Goal: Transaction & Acquisition: Purchase product/service

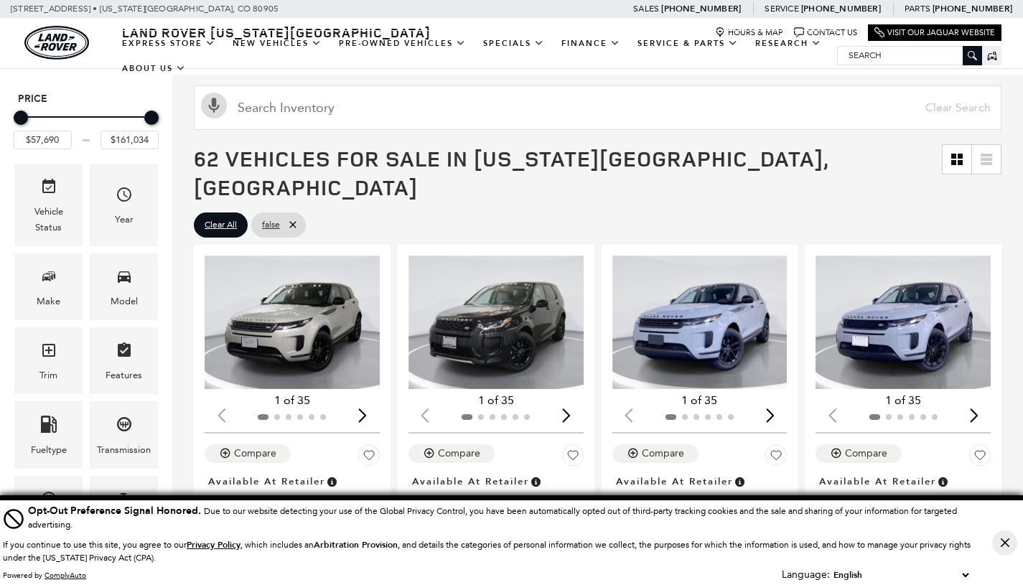
click at [1005, 542] on icon "Close Button" at bounding box center [1004, 543] width 9 height 9
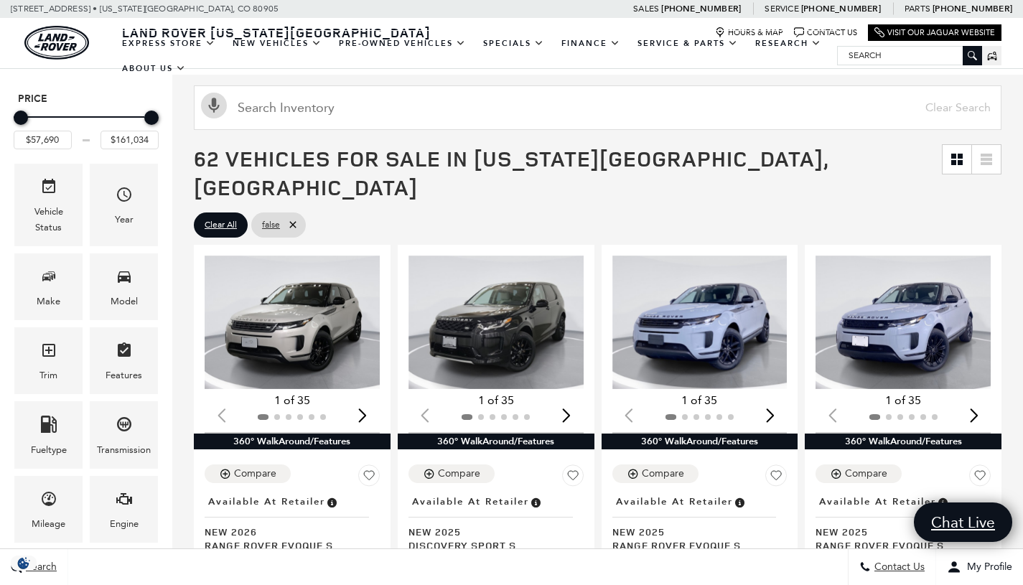
click at [53, 275] on icon "Make" at bounding box center [48, 276] width 17 height 17
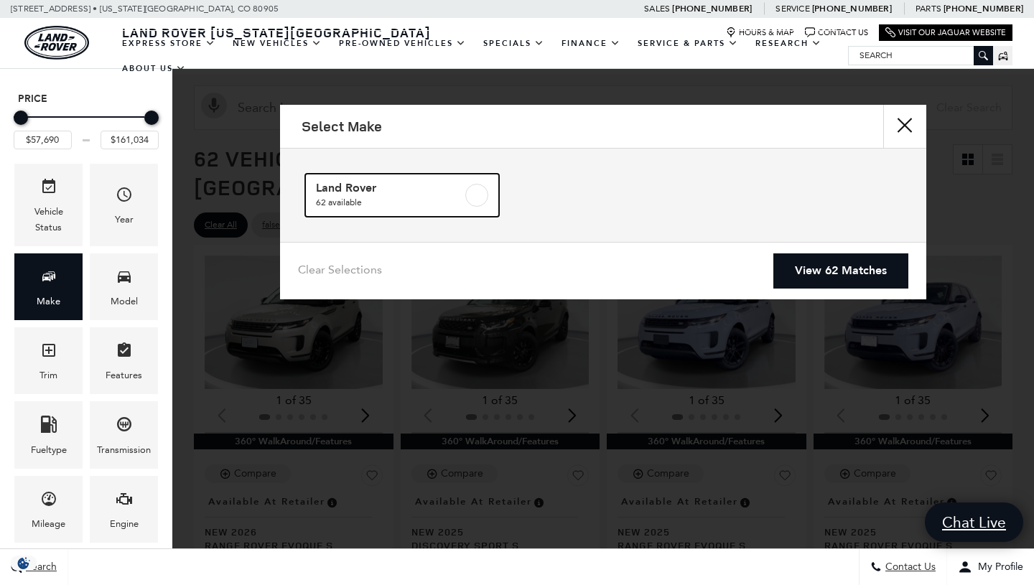
click at [467, 200] on label at bounding box center [476, 195] width 23 height 23
checkbox input "true"
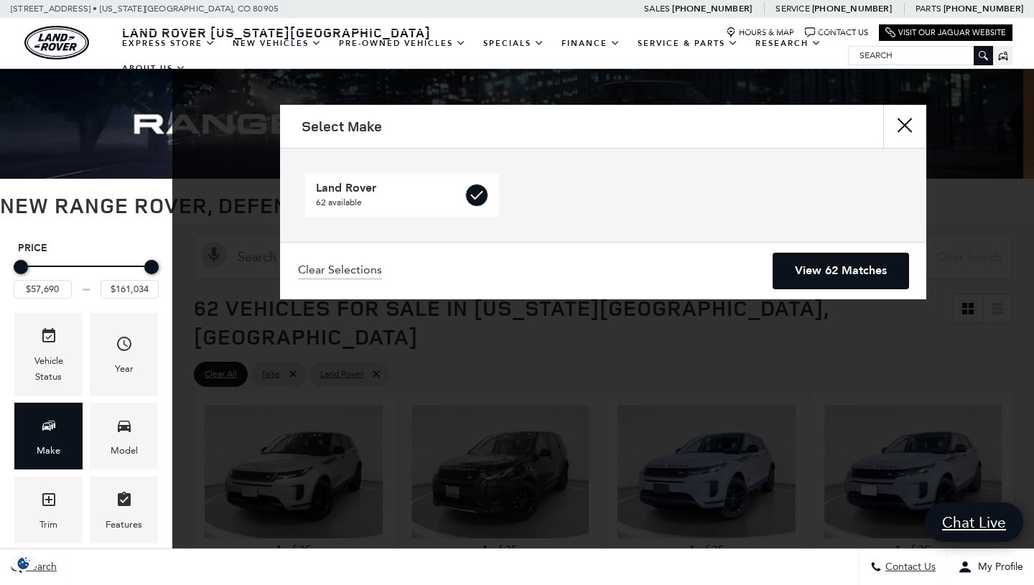
click at [826, 266] on link "View 62 Matches" at bounding box center [840, 270] width 135 height 35
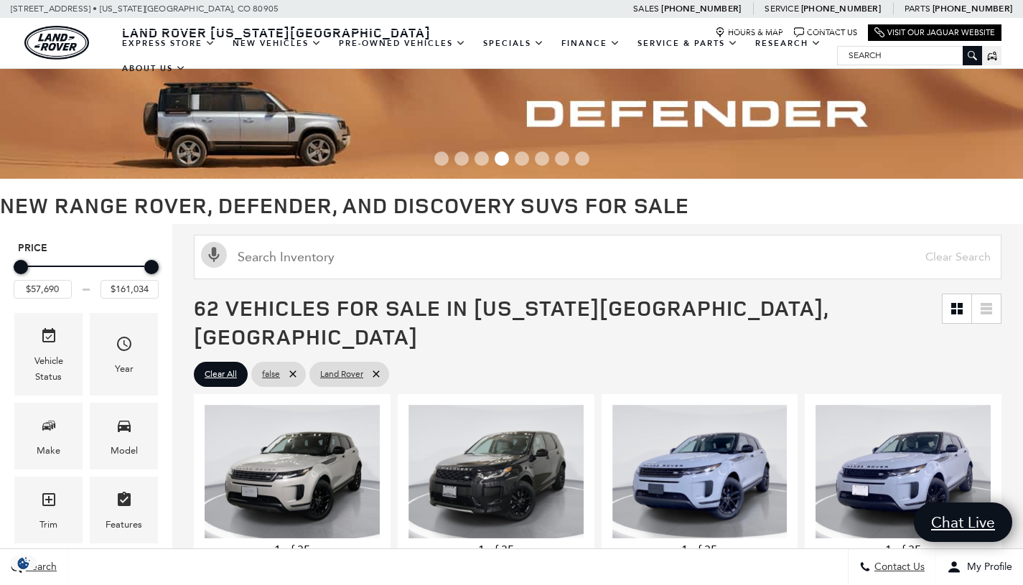
click at [146, 439] on div "Model" at bounding box center [124, 436] width 68 height 67
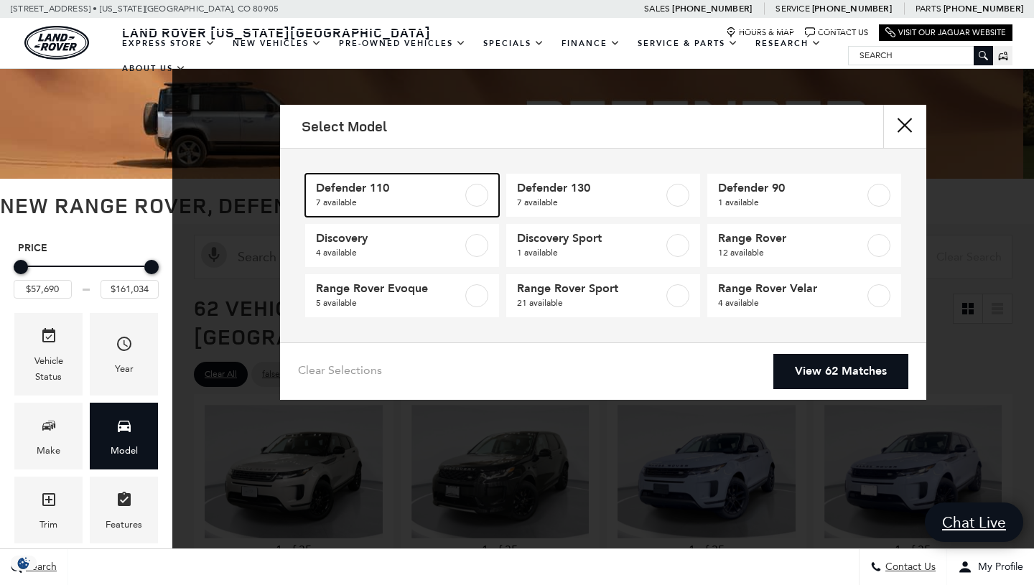
click at [487, 198] on label at bounding box center [476, 195] width 23 height 23
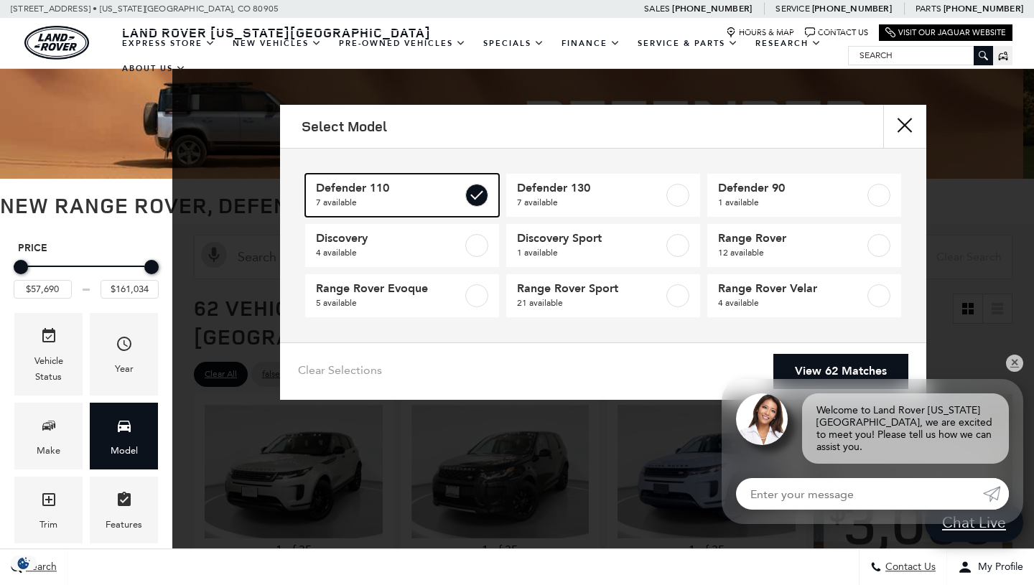
type input "$81,974"
type input "$125,234"
checkbox input "true"
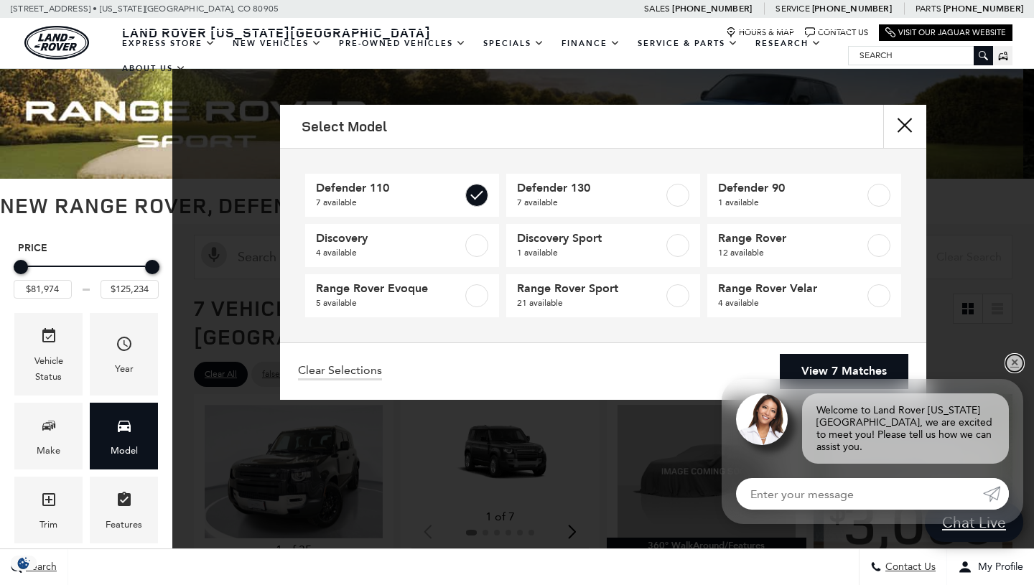
click at [1014, 372] on link "✕" at bounding box center [1014, 363] width 17 height 17
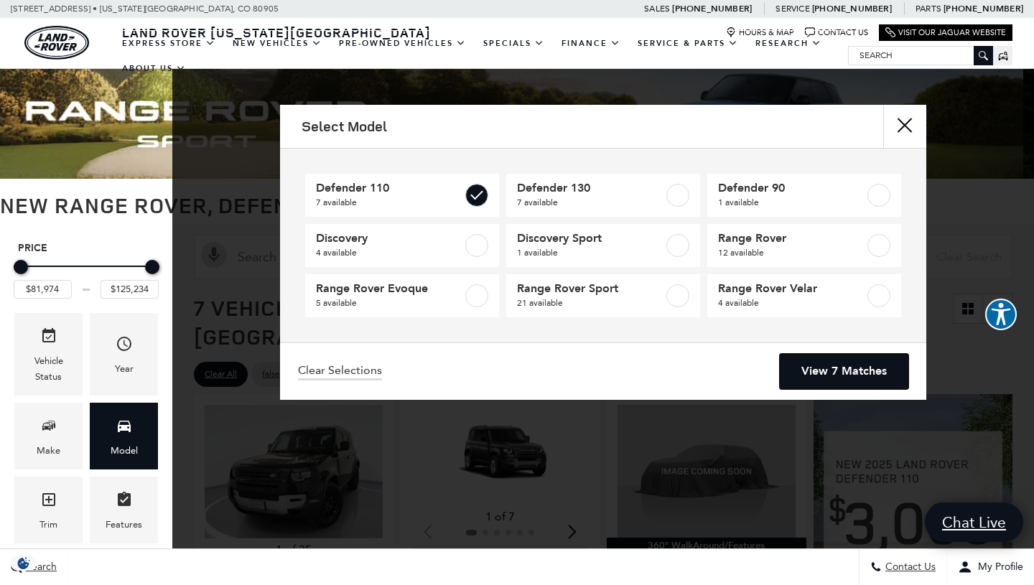
click at [876, 372] on link "View 7 Matches" at bounding box center [844, 371] width 129 height 35
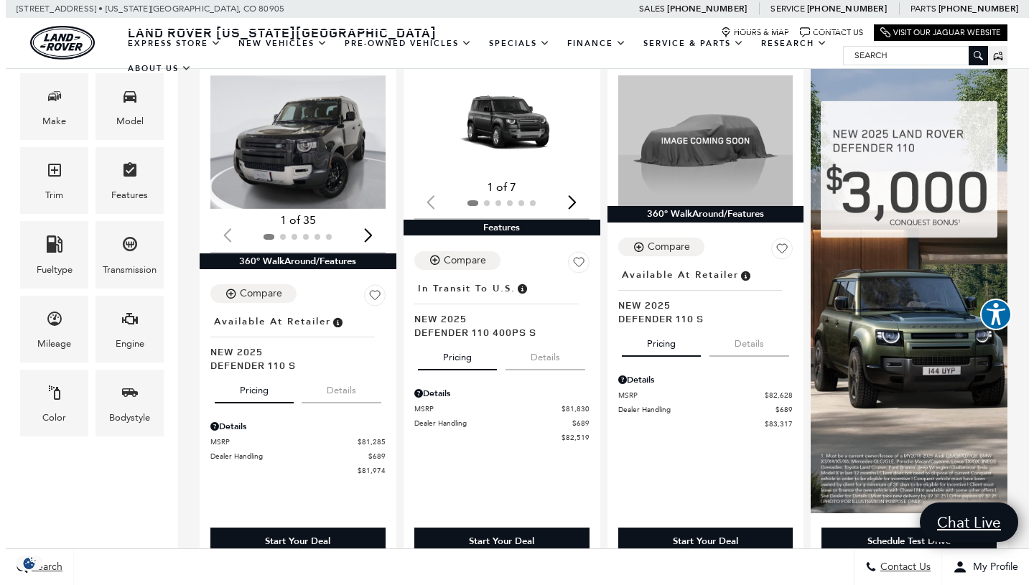
scroll to position [323, 0]
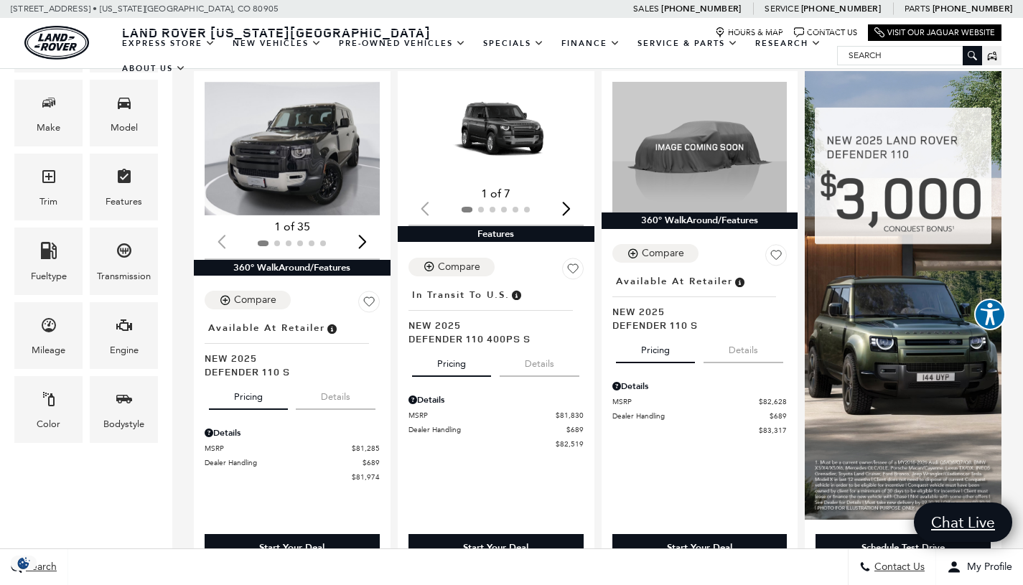
click at [46, 398] on icon "Color" at bounding box center [48, 399] width 17 height 17
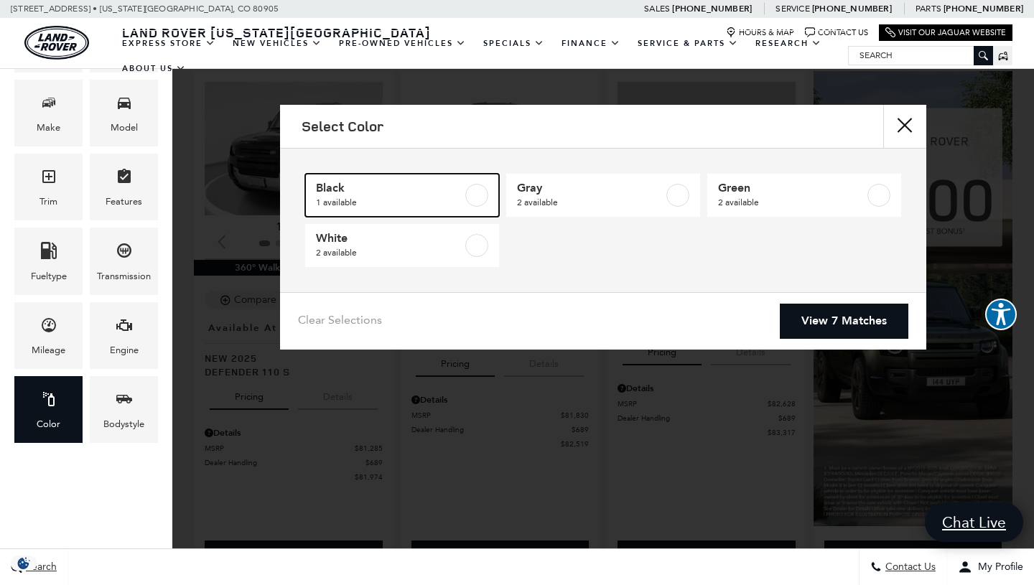
click at [427, 201] on span "1 available" at bounding box center [389, 202] width 146 height 14
type input "$81,974"
checkbox input "true"
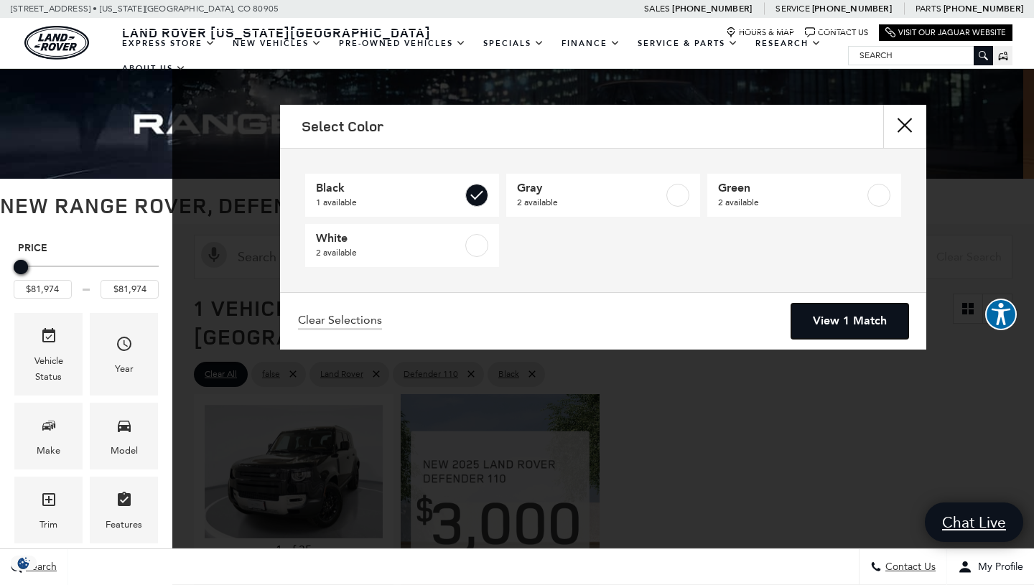
click at [845, 325] on link "View 1 Match" at bounding box center [849, 321] width 117 height 35
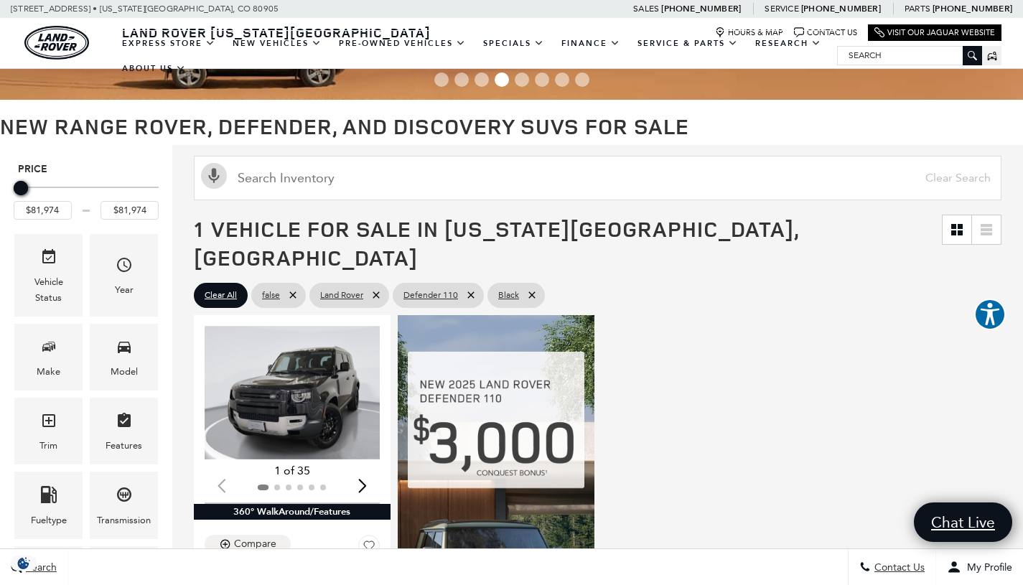
scroll to position [155, 0]
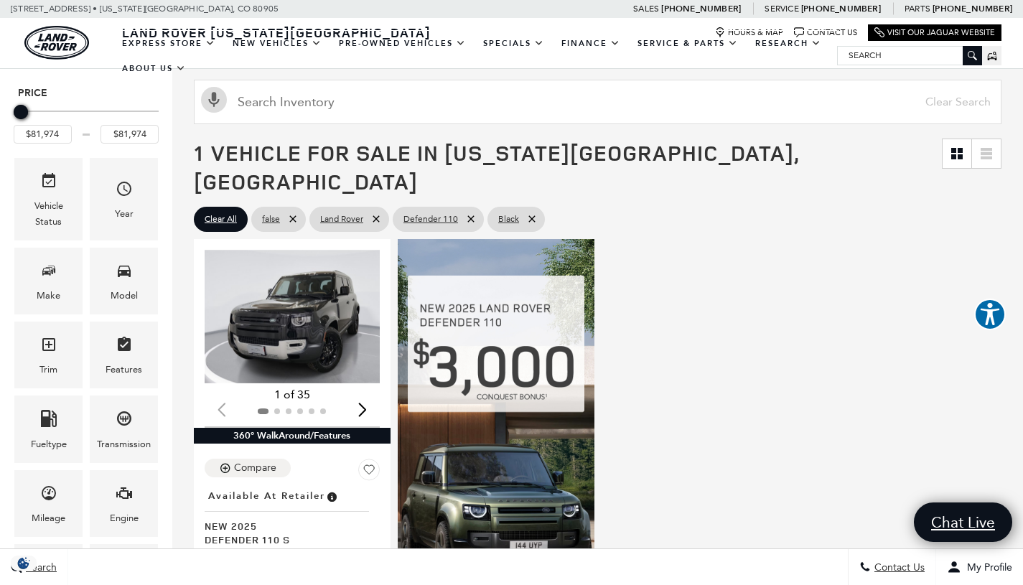
click at [277, 284] on img "1 / 2" at bounding box center [294, 317] width 178 height 134
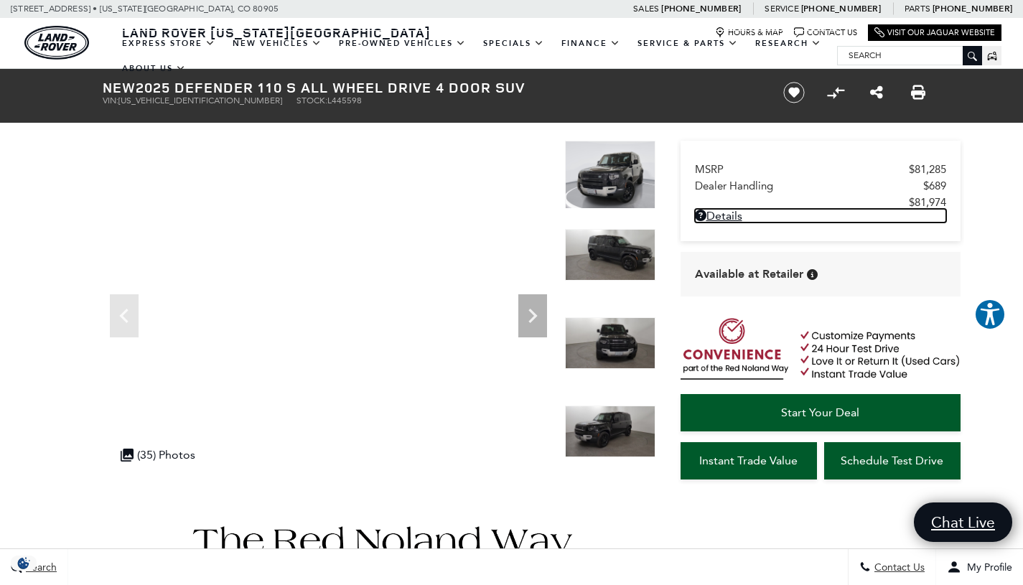
click at [732, 220] on link "Details - about pricing for: New 2025 Defender 110 S All Wheel Drive 4 Door SUV" at bounding box center [820, 216] width 251 height 14
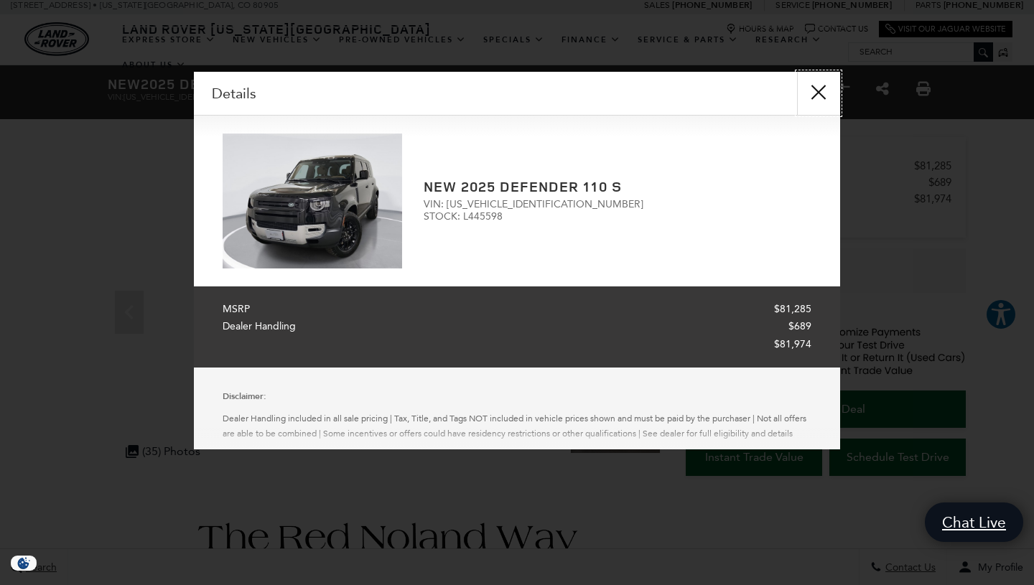
click at [814, 99] on button "close" at bounding box center [818, 93] width 43 height 43
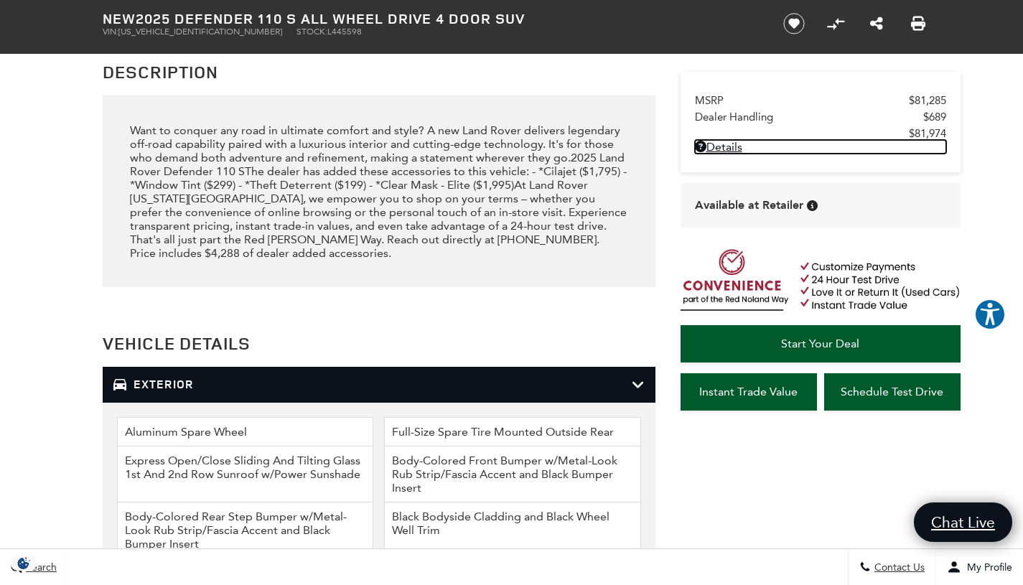
scroll to position [1588, 0]
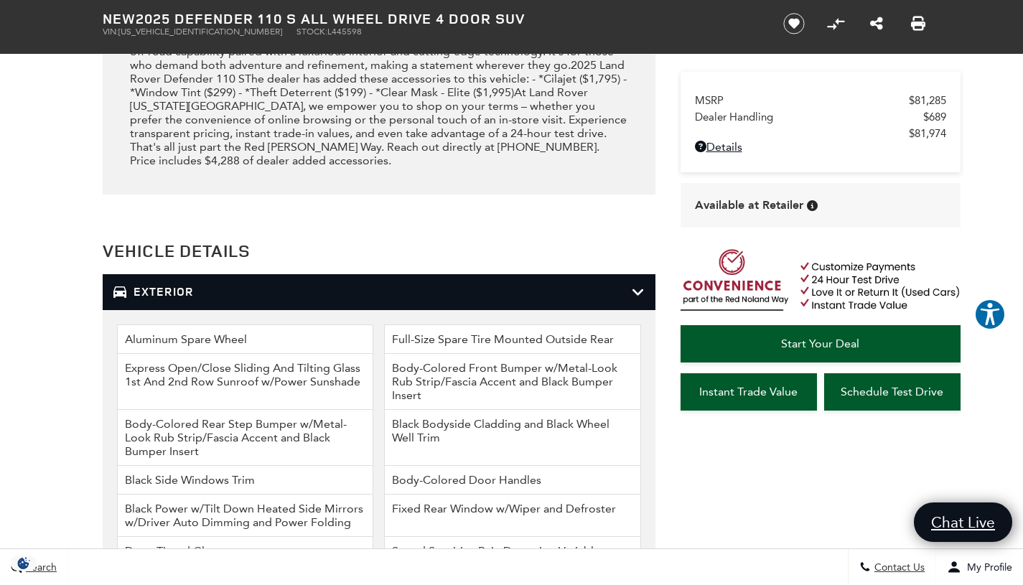
click at [188, 282] on div "Exterior" at bounding box center [379, 292] width 553 height 36
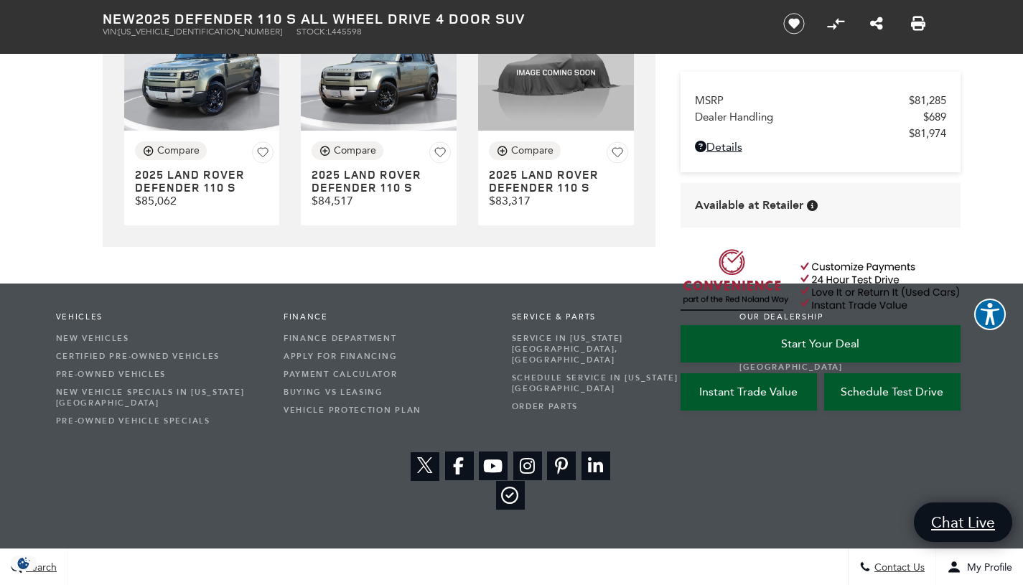
scroll to position [3433, 0]
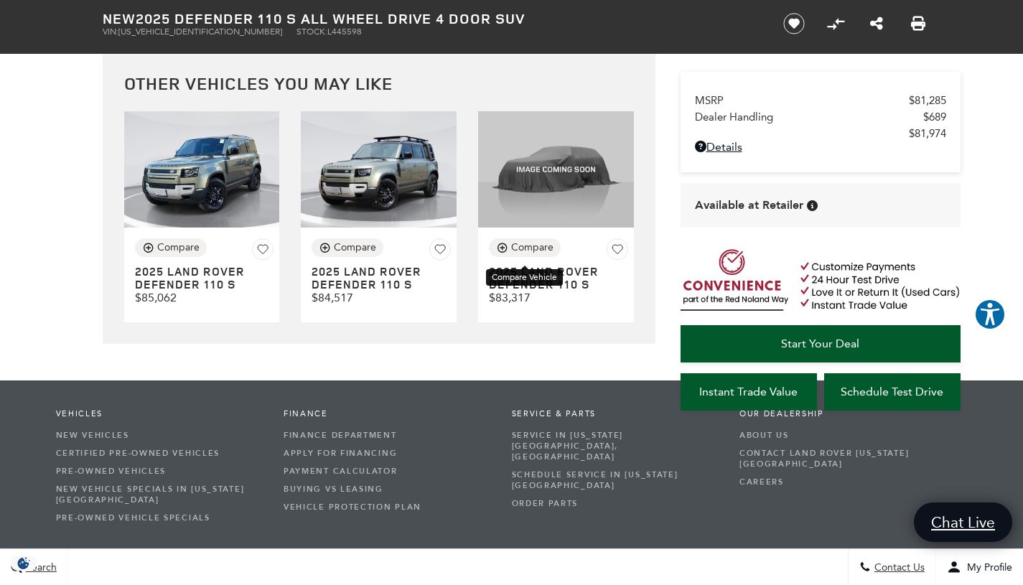
click at [524, 254] on div "Compare" at bounding box center [532, 247] width 42 height 13
click at [534, 291] on h3 "2025 LAND ROVER Defender 110 S" at bounding box center [544, 278] width 111 height 25
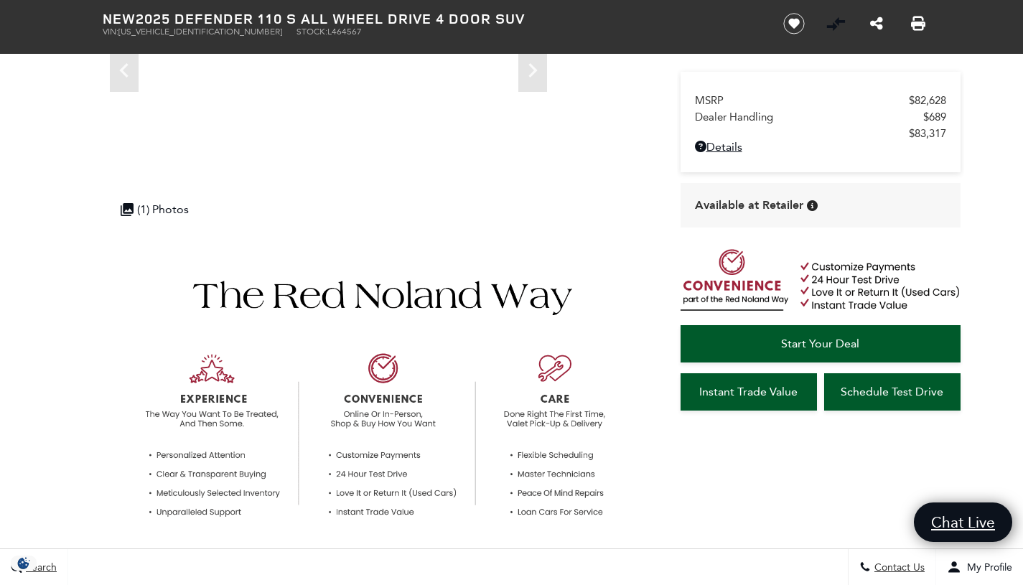
scroll to position [245, 0]
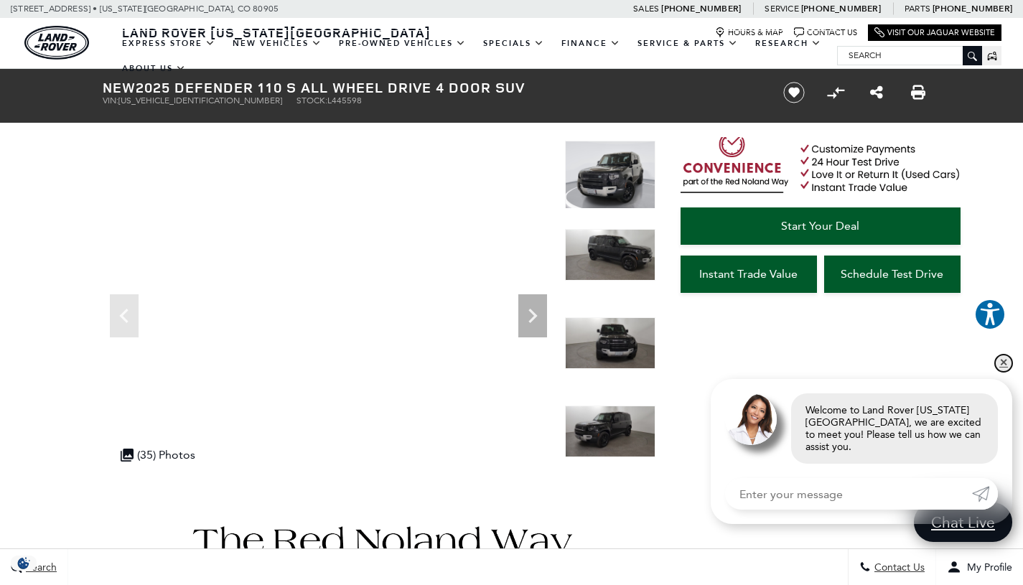
click at [1007, 372] on link "✕" at bounding box center [1003, 363] width 17 height 17
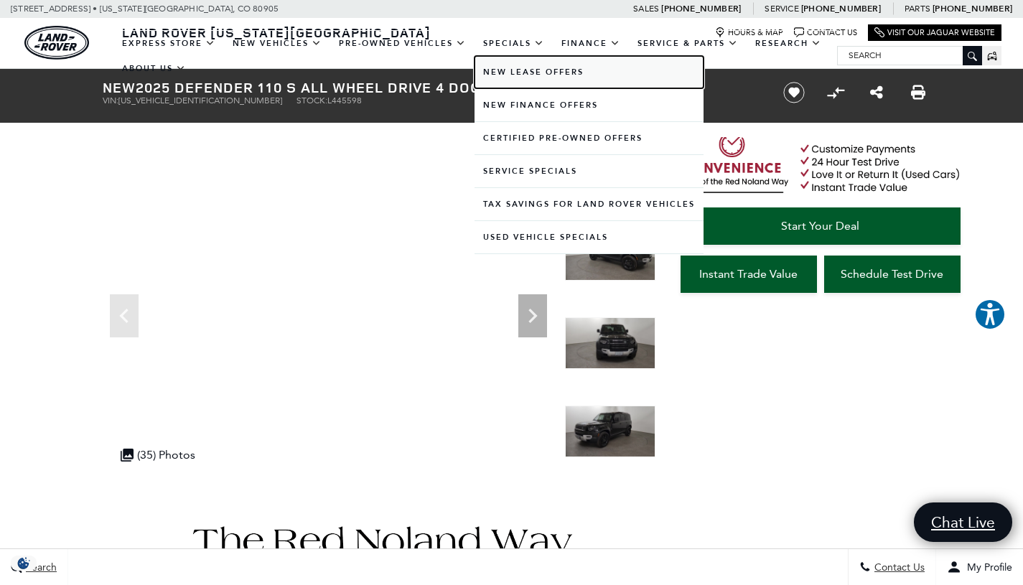
click at [525, 78] on link "New Lease Offers" at bounding box center [589, 72] width 229 height 32
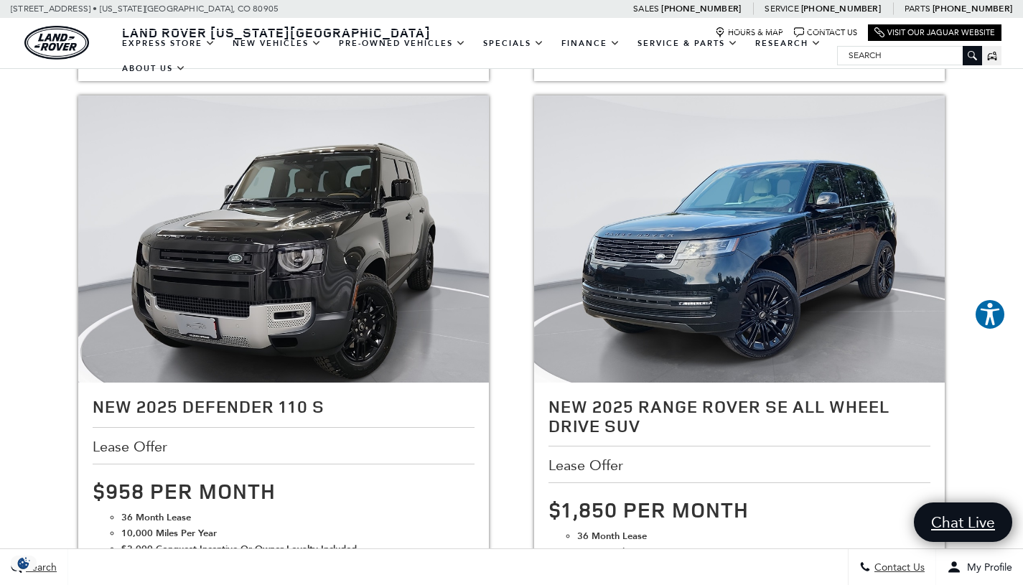
scroll to position [1382, 0]
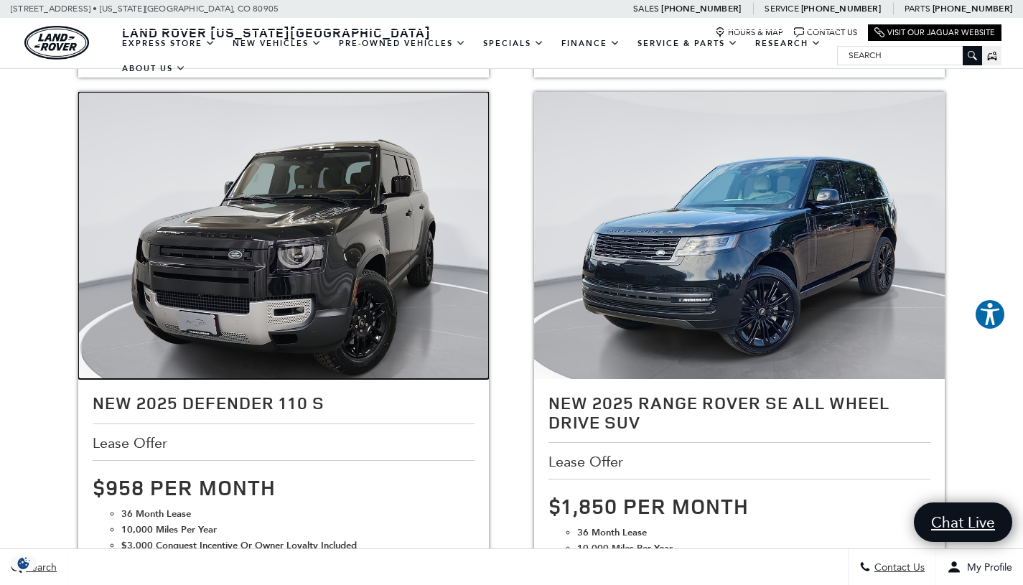
click at [276, 331] on img at bounding box center [283, 246] width 411 height 308
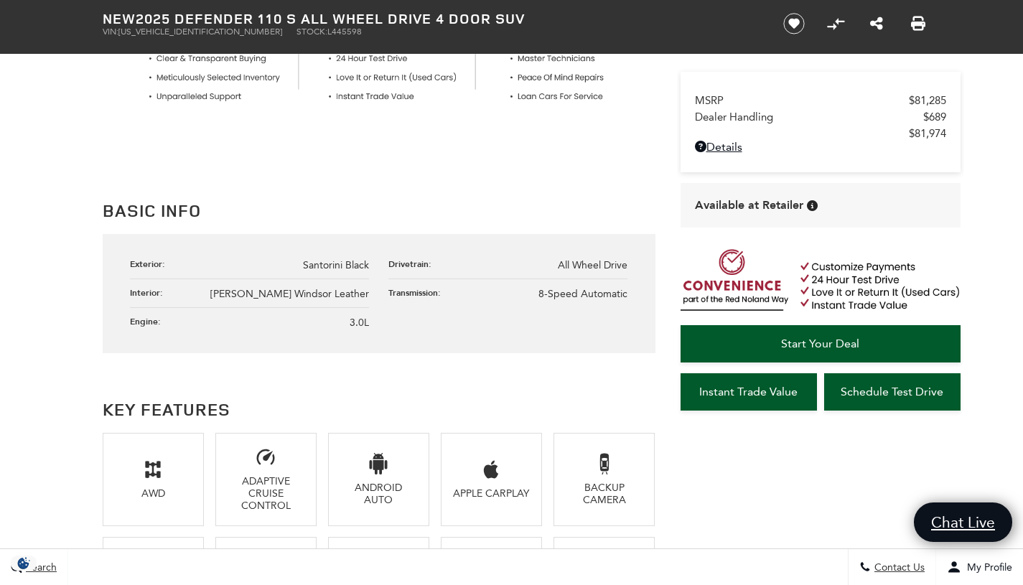
scroll to position [798, 0]
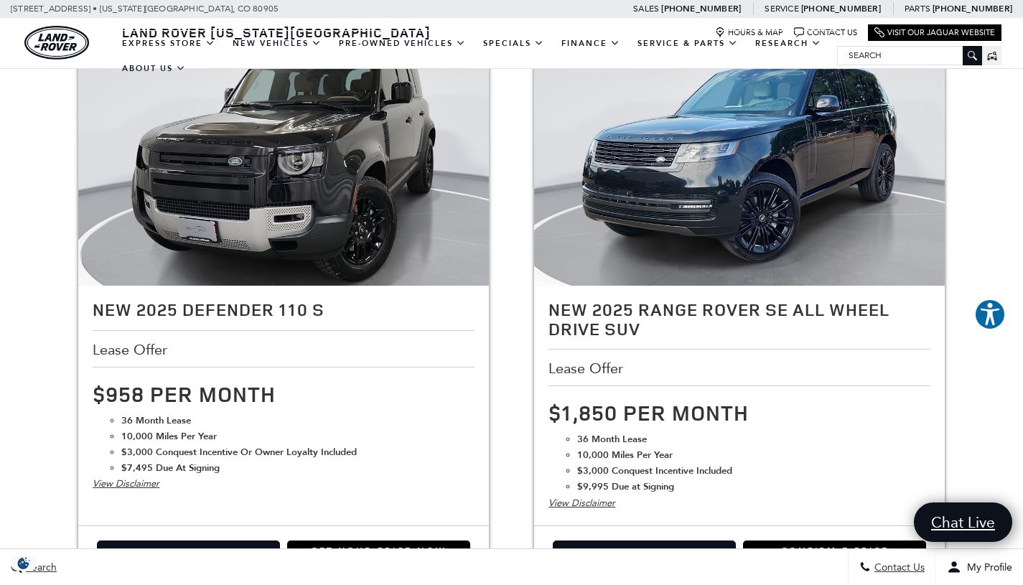
scroll to position [1474, 0]
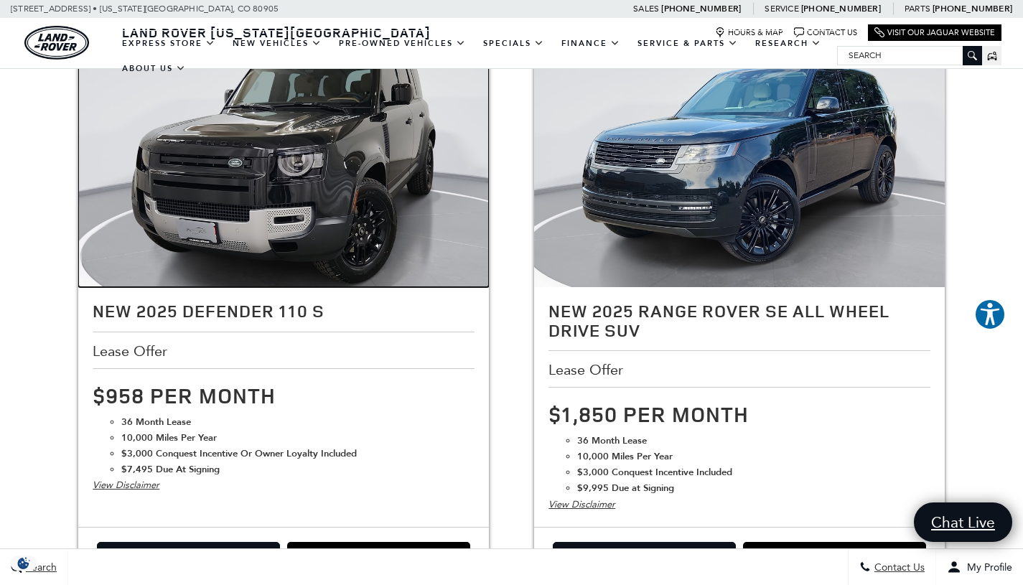
click at [321, 218] on img at bounding box center [283, 154] width 411 height 308
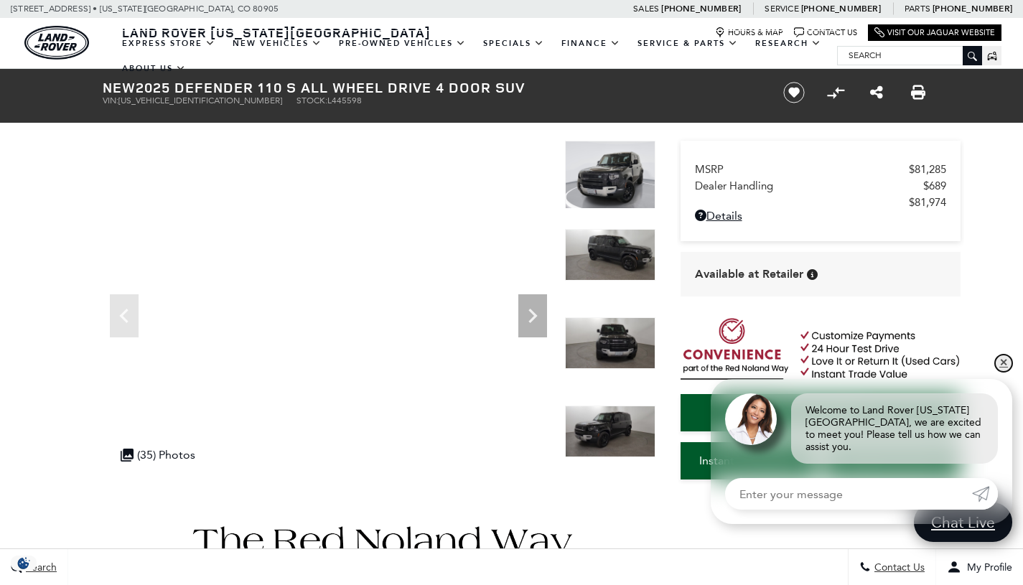
click at [1000, 368] on link "✕" at bounding box center [1003, 363] width 17 height 17
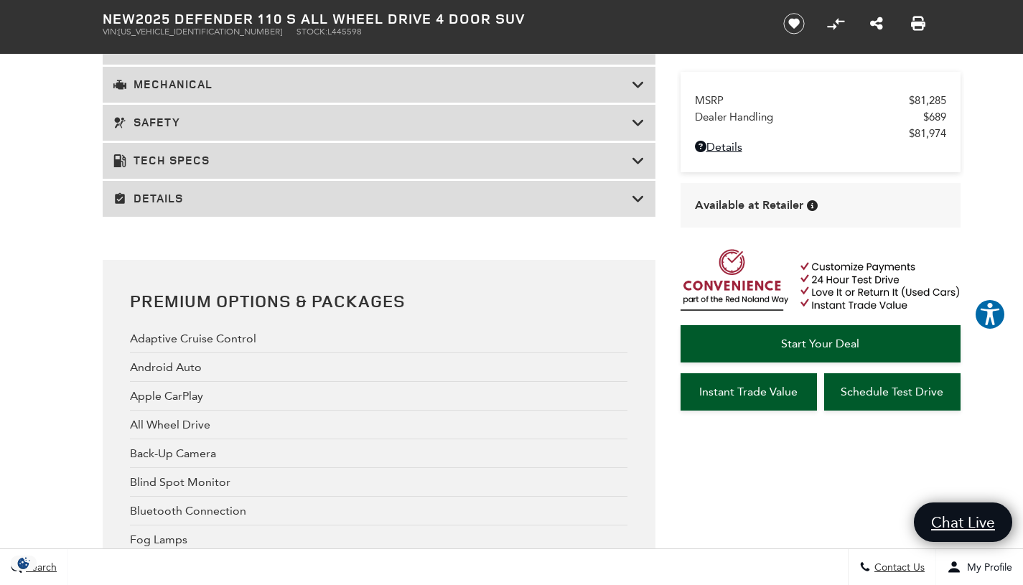
scroll to position [2337, 0]
